Goal: Task Accomplishment & Management: Manage account settings

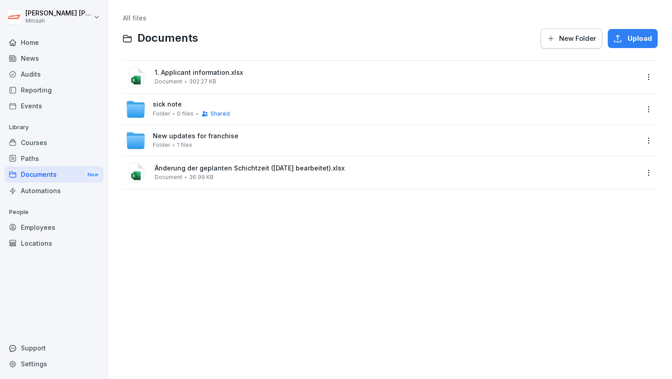
click at [27, 71] on div "Audits" at bounding box center [54, 74] width 99 height 16
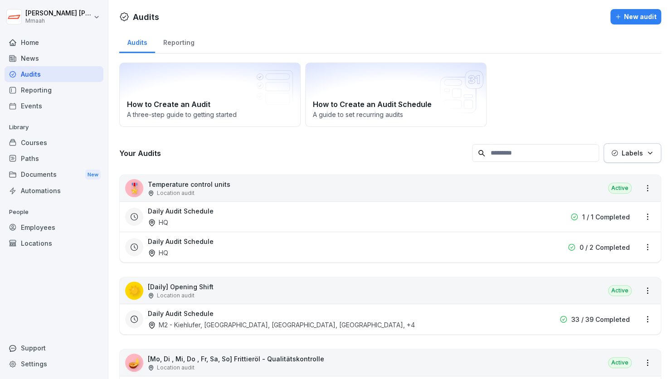
click at [627, 73] on div "How to Create an Audit A three-step guide to getting started How to Create an A…" at bounding box center [390, 95] width 542 height 64
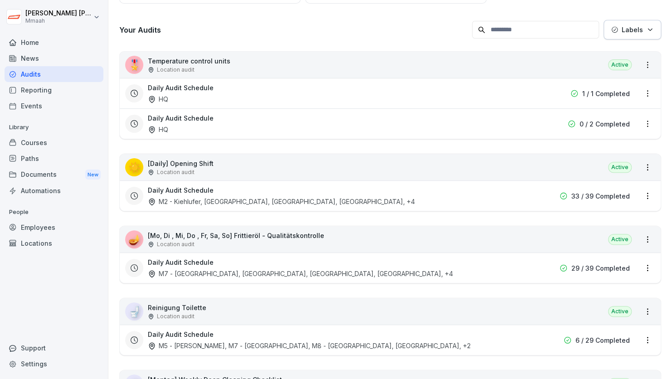
scroll to position [127, 0]
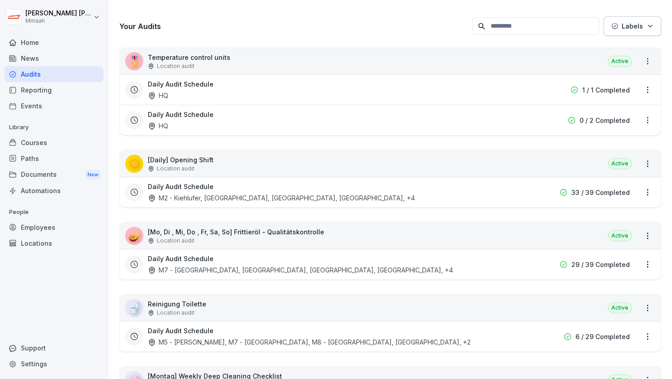
click at [532, 65] on div "🎖️ Temperature control units Location audit Active" at bounding box center [390, 61] width 541 height 26
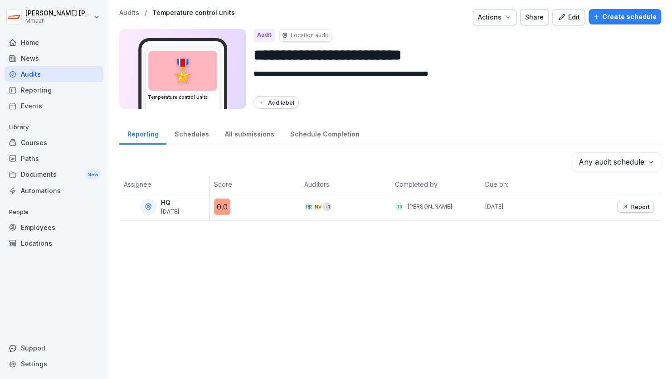
click at [614, 10] on button "Create schedule" at bounding box center [624, 16] width 73 height 15
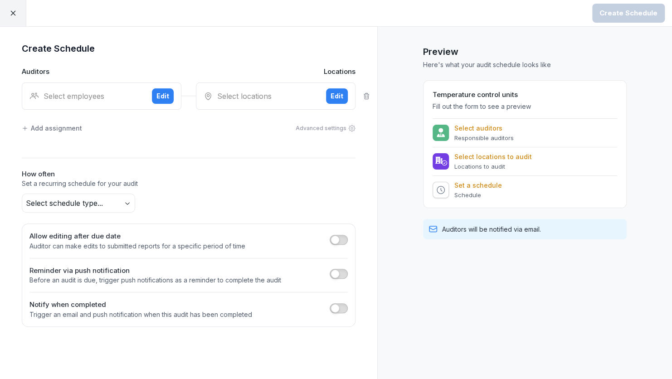
click at [13, 19] on div at bounding box center [13, 13] width 26 height 26
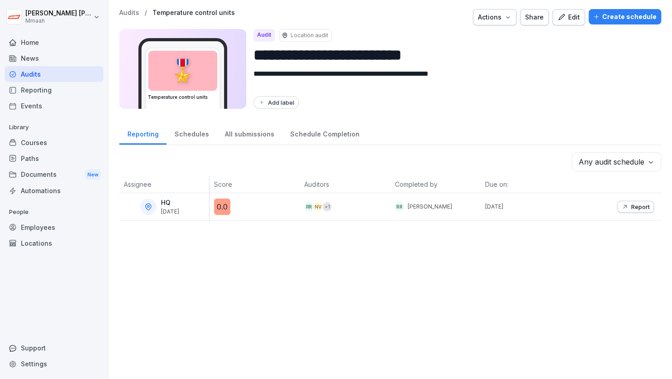
click at [31, 74] on div "Audits" at bounding box center [54, 74] width 99 height 16
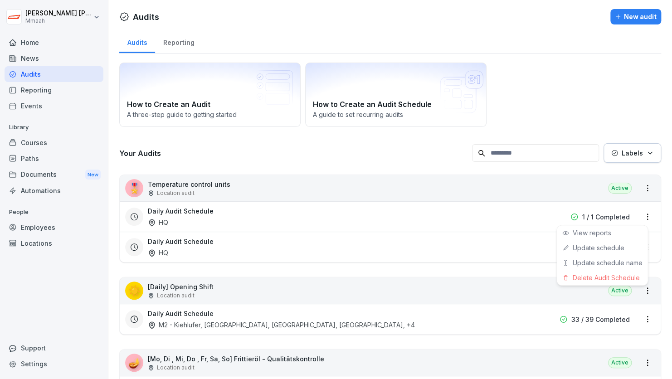
click at [642, 218] on html "[PERSON_NAME] Mmaah Home News Audits Reporting Events Library Courses Paths Doc…" at bounding box center [336, 189] width 672 height 379
click at [0, 0] on link "Update schedule" at bounding box center [0, 0] width 0 height 0
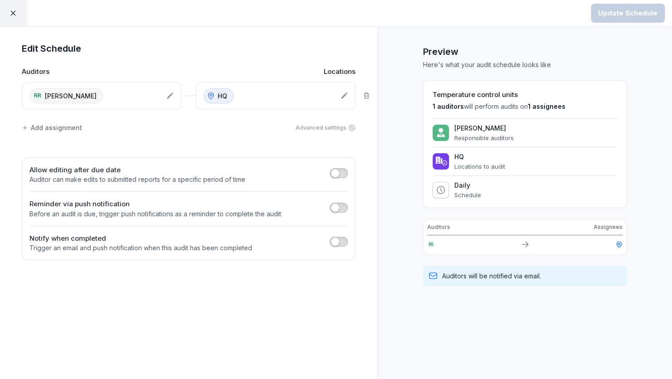
click at [51, 130] on div "Add assignment" at bounding box center [52, 128] width 60 height 10
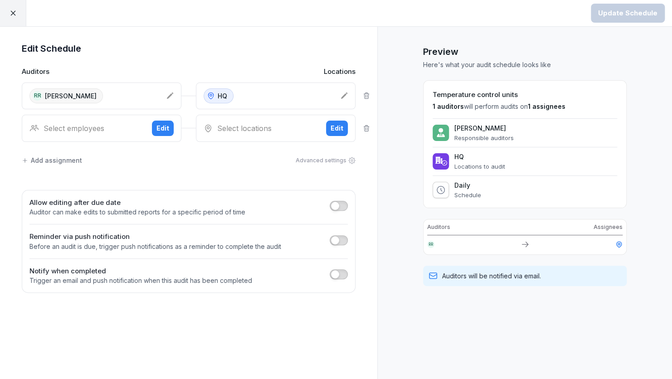
click at [70, 129] on div "Select employees" at bounding box center [86, 128] width 115 height 11
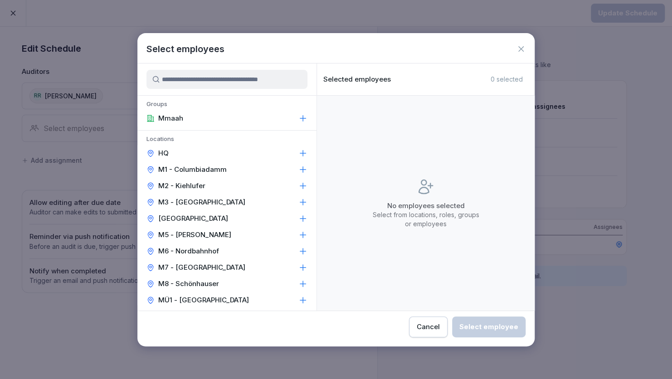
click at [176, 165] on p "M1 - Columbiadamm" at bounding box center [192, 169] width 68 height 9
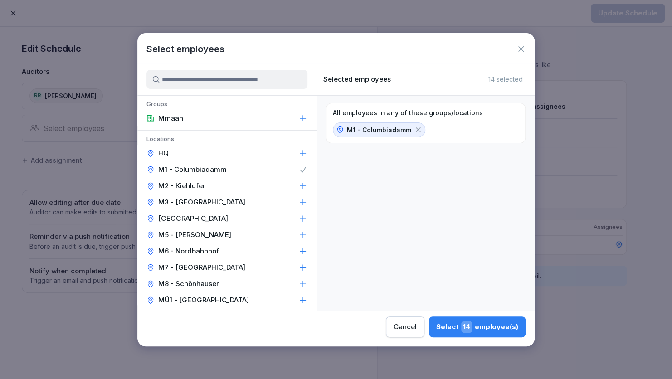
click at [351, 181] on div "All employees in any of these groups/locations [GEOGRAPHIC_DATA]" at bounding box center [426, 203] width 218 height 215
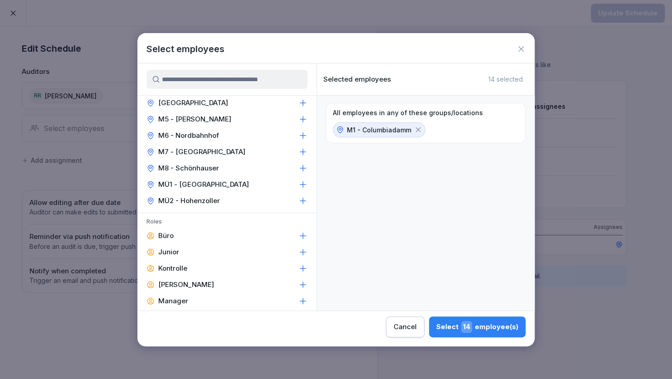
scroll to position [127, 0]
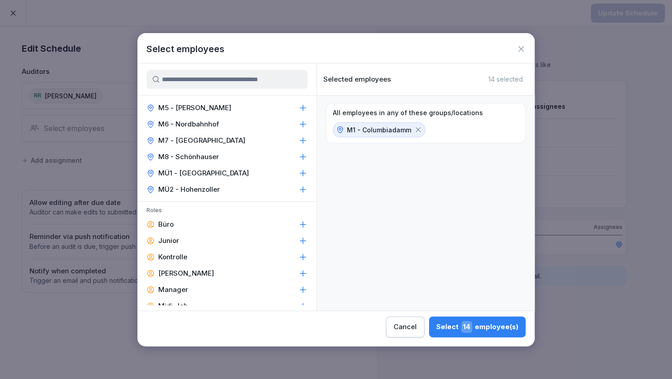
click at [201, 293] on div "Manager" at bounding box center [226, 290] width 179 height 16
click at [173, 271] on p "[PERSON_NAME]" at bounding box center [186, 273] width 56 height 9
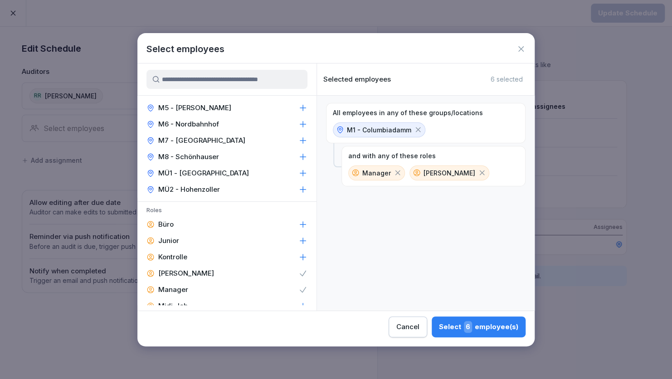
click at [482, 323] on div "Select 6 employee(s)" at bounding box center [478, 327] width 79 height 12
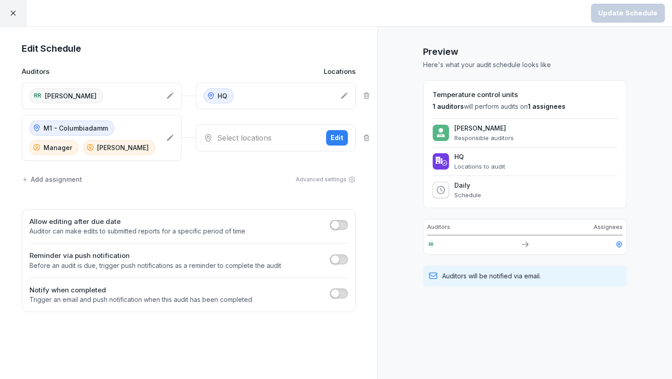
click at [227, 134] on div "Select locations" at bounding box center [261, 137] width 115 height 11
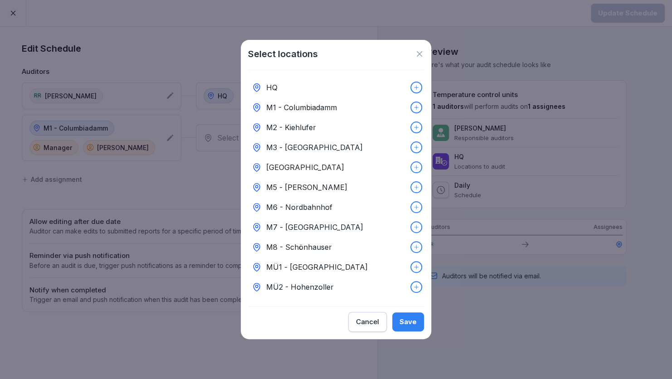
click at [297, 102] on p "M1 - Columbiadamm" at bounding box center [301, 107] width 71 height 11
click at [404, 323] on div "Save" at bounding box center [407, 322] width 17 height 10
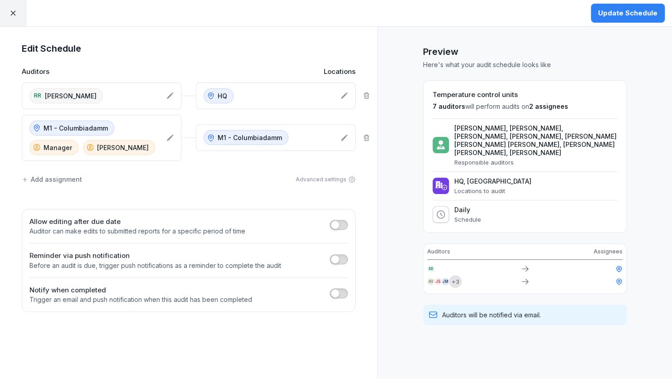
click at [626, 9] on div "Update Schedule" at bounding box center [627, 13] width 59 height 10
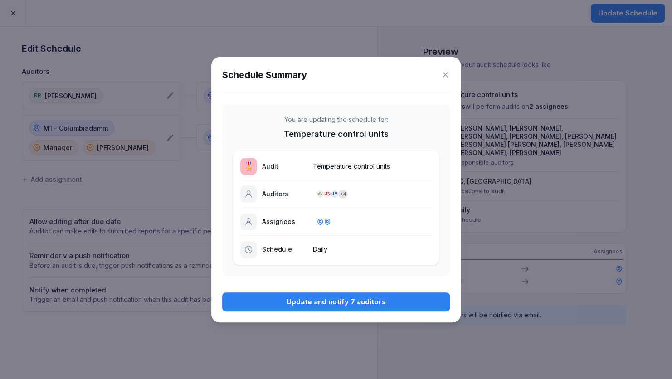
click at [337, 305] on div "Update and notify 7 auditors" at bounding box center [335, 302] width 213 height 10
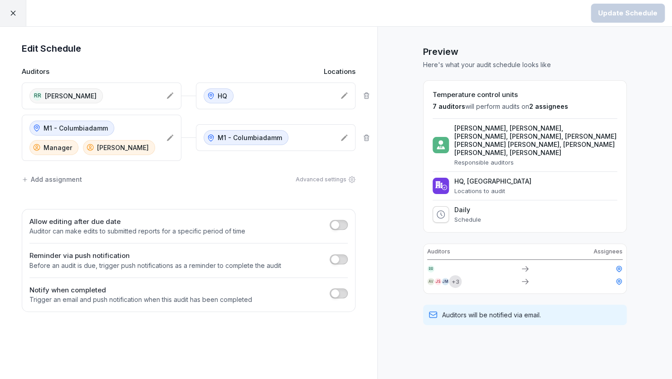
click at [17, 10] on div at bounding box center [13, 13] width 26 height 26
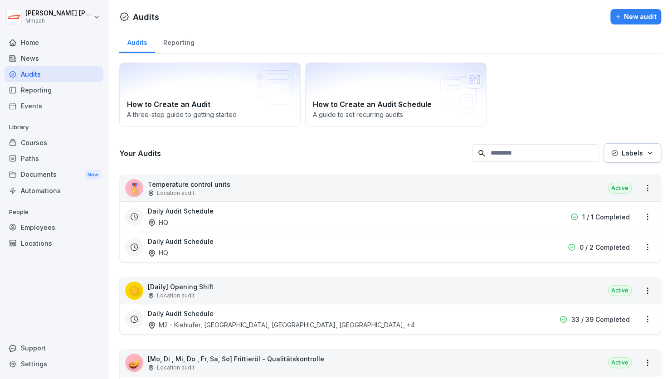
click at [330, 187] on div "🎖️ Temperature control units Location audit Active" at bounding box center [390, 188] width 541 height 26
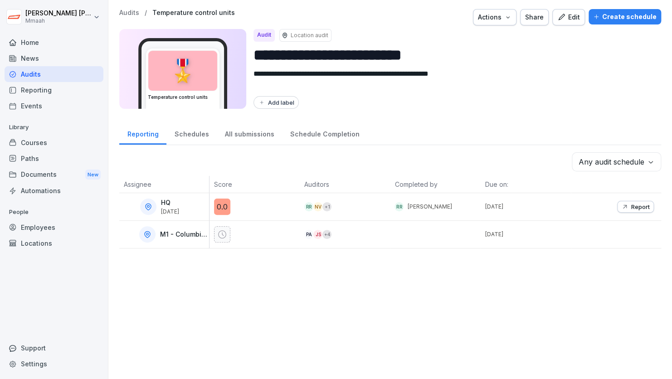
click at [573, 14] on div "Edit" at bounding box center [568, 17] width 23 height 10
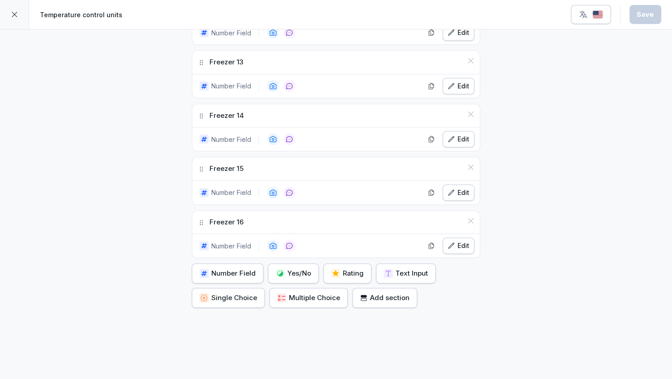
scroll to position [869, 0]
